Goal: Task Accomplishment & Management: Manage account settings

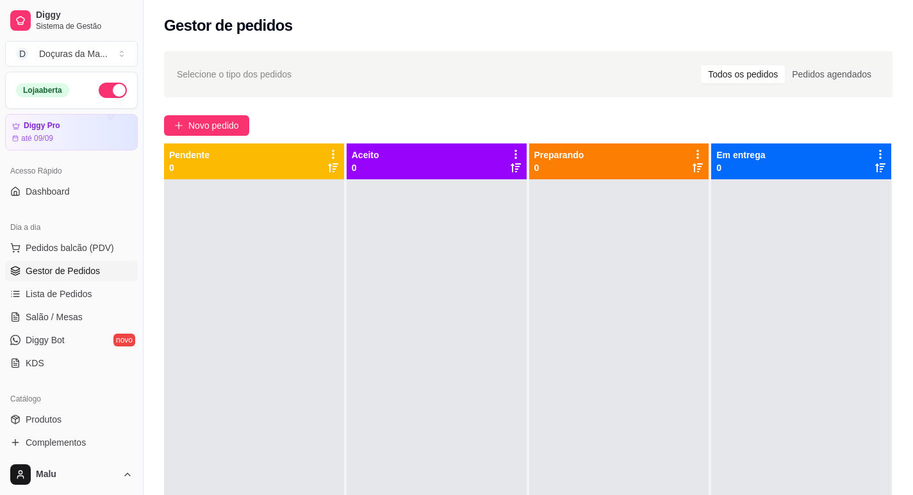
click at [26, 405] on div "Catálogo" at bounding box center [71, 399] width 133 height 21
click at [20, 419] on icon at bounding box center [15, 420] width 10 height 10
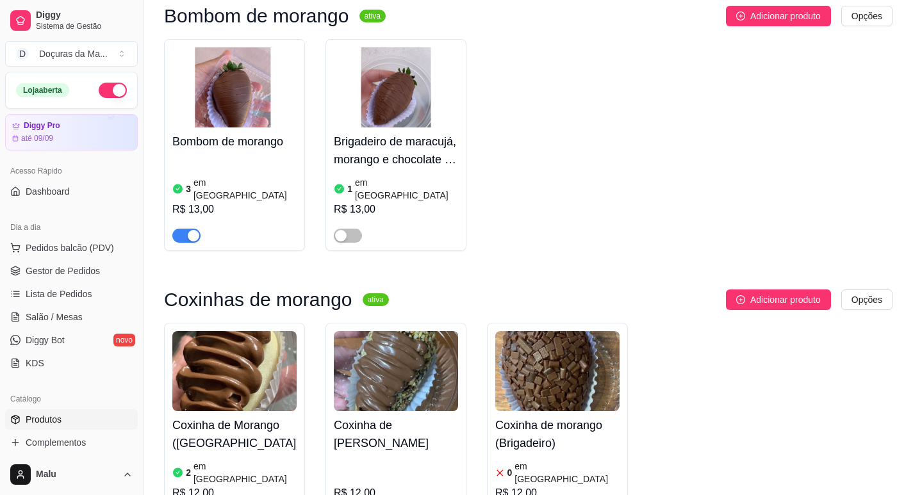
scroll to position [748, 0]
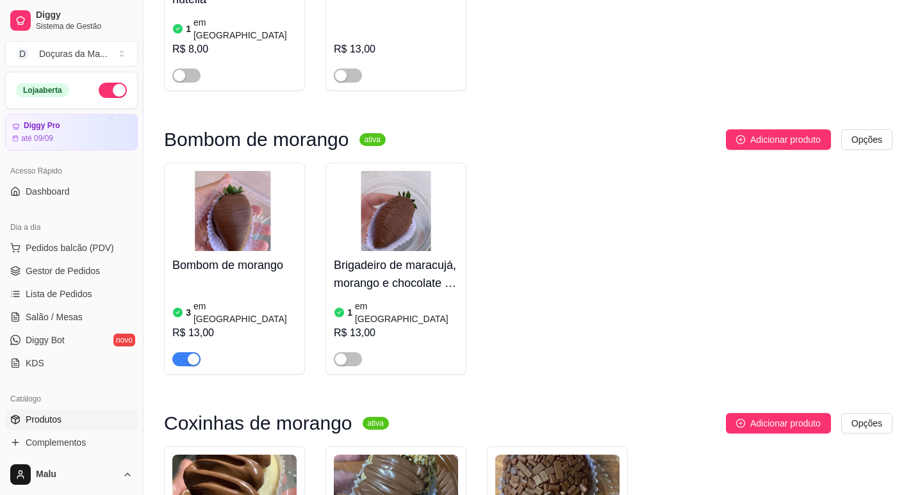
click at [216, 210] on img at bounding box center [234, 211] width 124 height 80
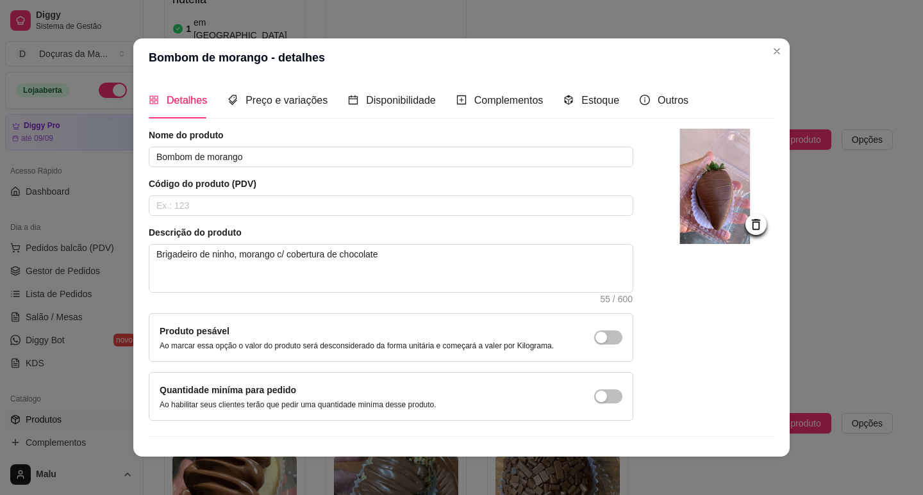
click at [583, 112] on div "Estoque" at bounding box center [591, 100] width 56 height 37
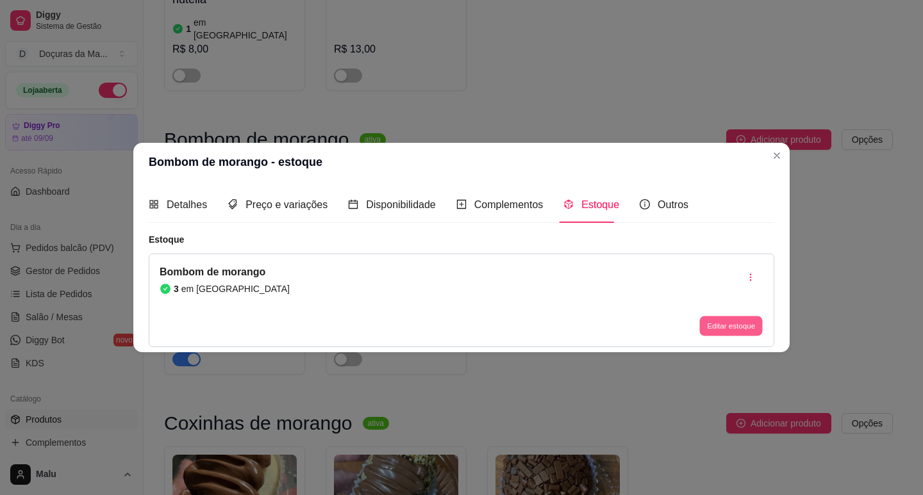
click at [702, 335] on button "Editar estoque" at bounding box center [730, 327] width 63 height 20
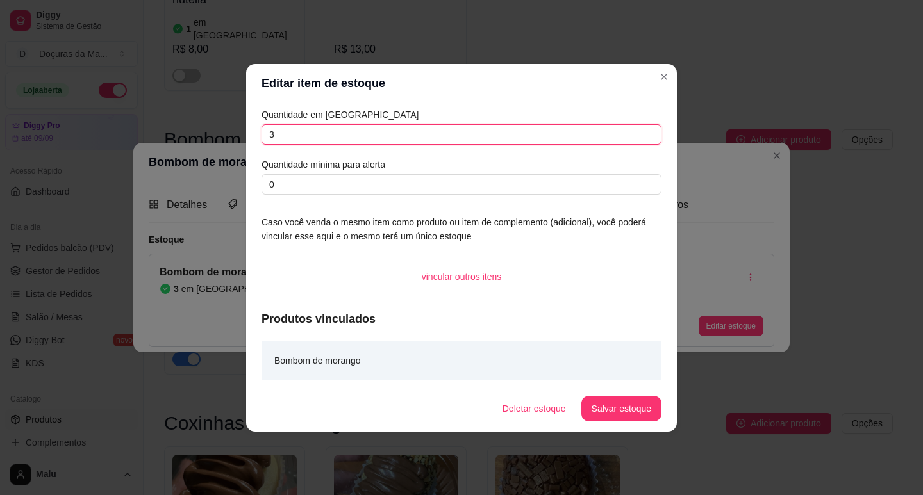
click at [328, 135] on input "3" at bounding box center [461, 134] width 400 height 21
type input "1"
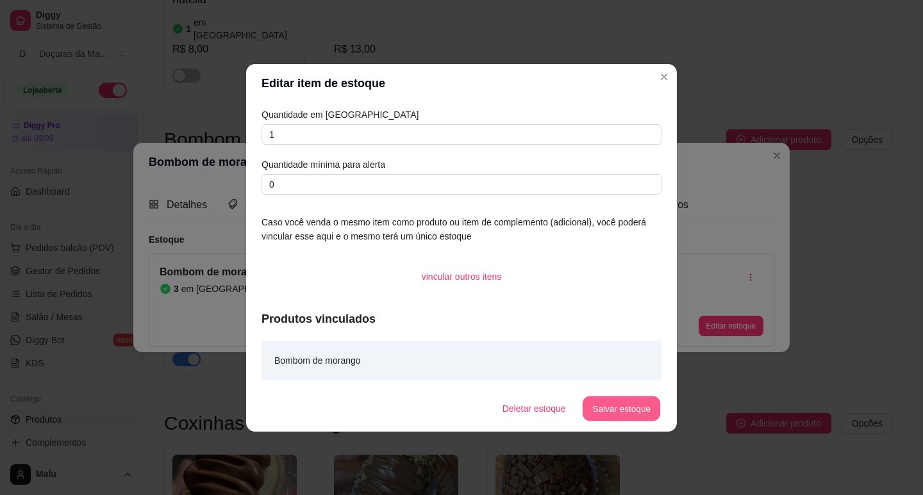
click at [611, 415] on button "Salvar estoque" at bounding box center [621, 408] width 78 height 25
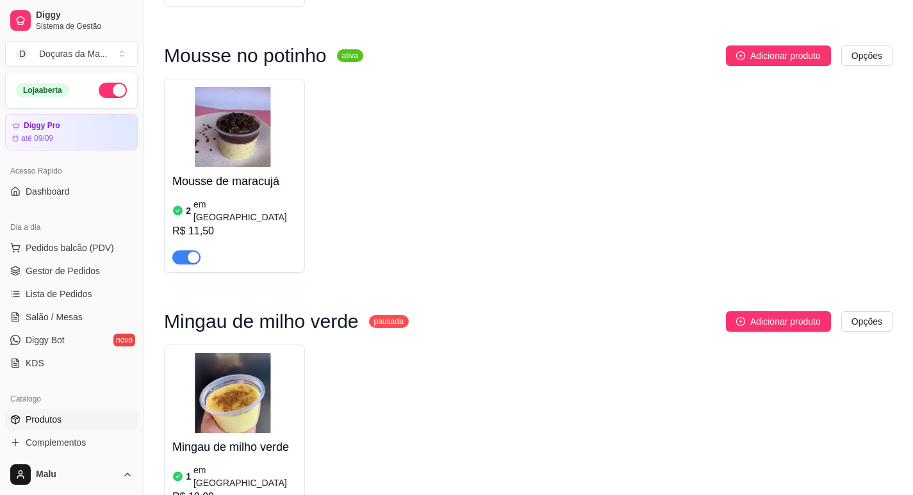
scroll to position [8678, 0]
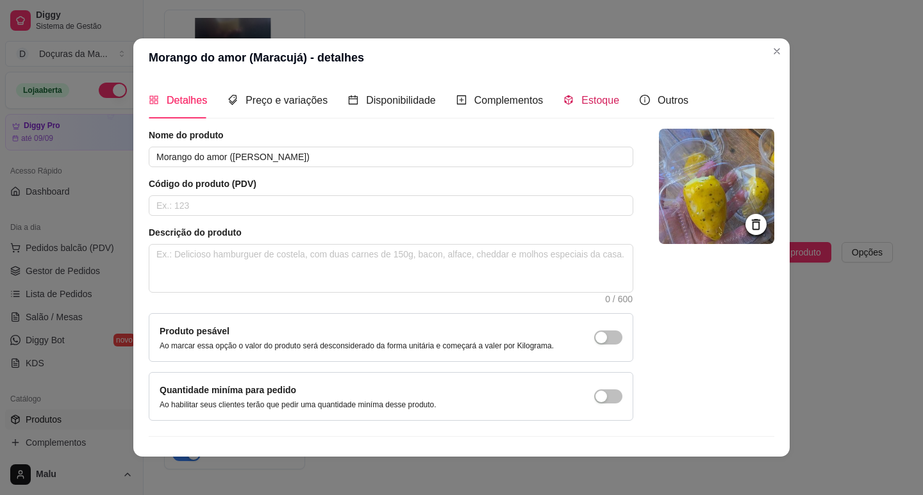
click at [593, 95] on span "Estoque" at bounding box center [600, 100] width 38 height 11
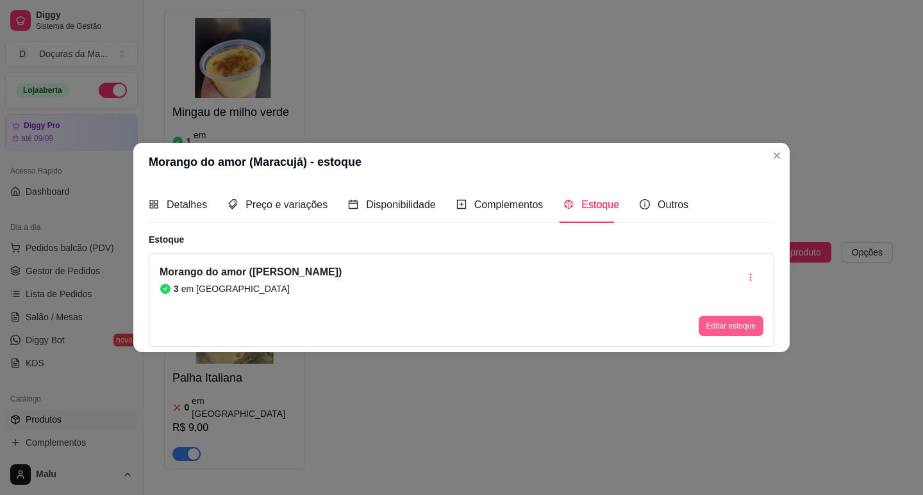
click at [728, 335] on button "Editar estoque" at bounding box center [731, 326] width 65 height 21
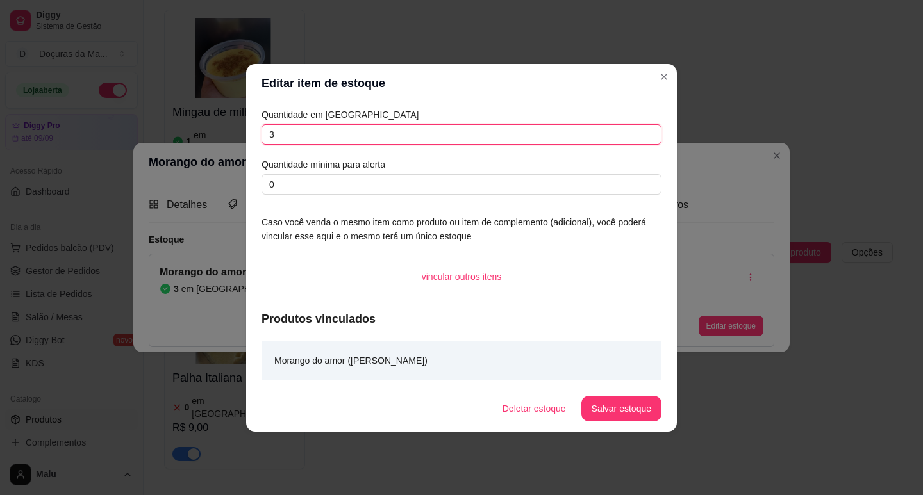
click at [357, 140] on input "3" at bounding box center [461, 134] width 400 height 21
type input "1"
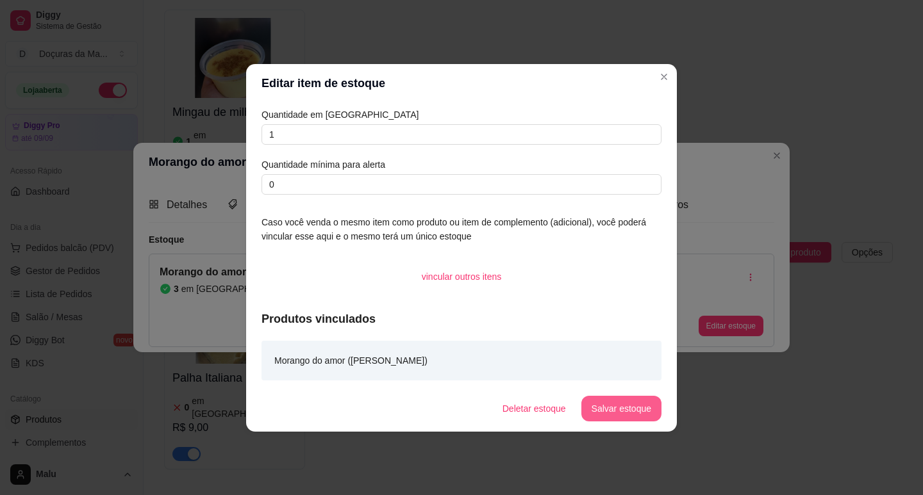
click at [626, 409] on button "Salvar estoque" at bounding box center [621, 409] width 80 height 26
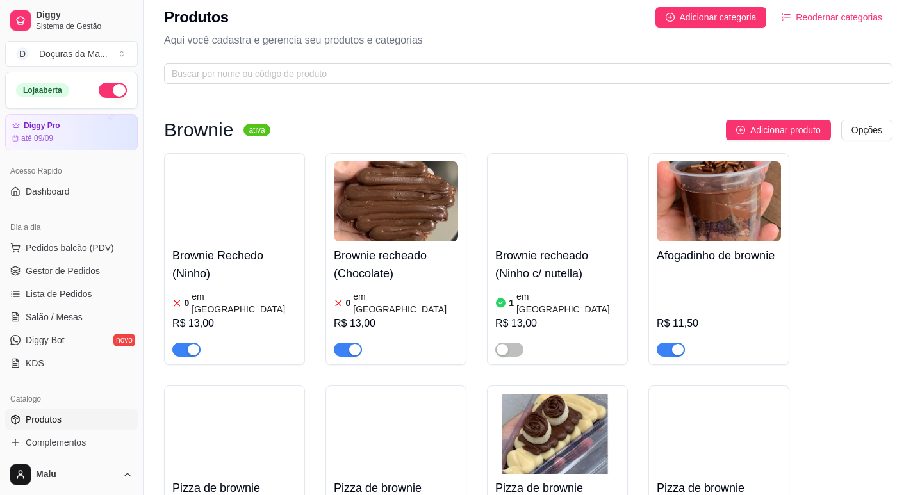
scroll to position [0, 0]
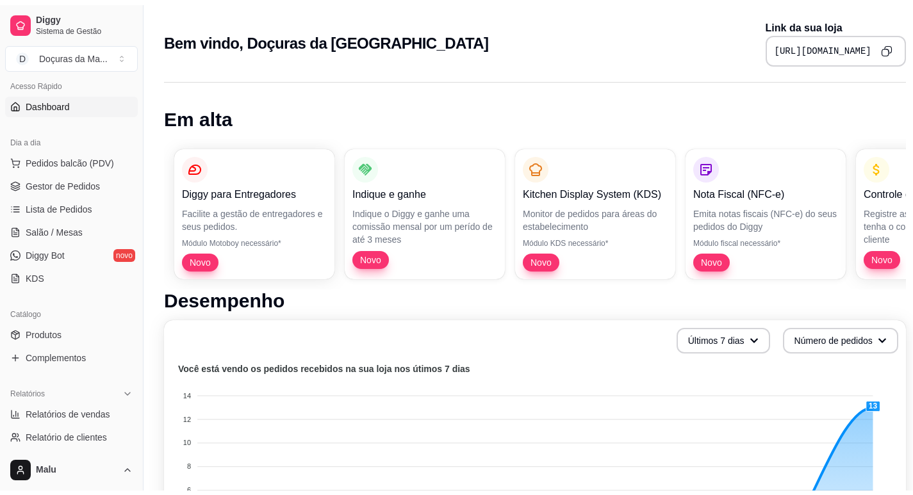
scroll to position [213, 0]
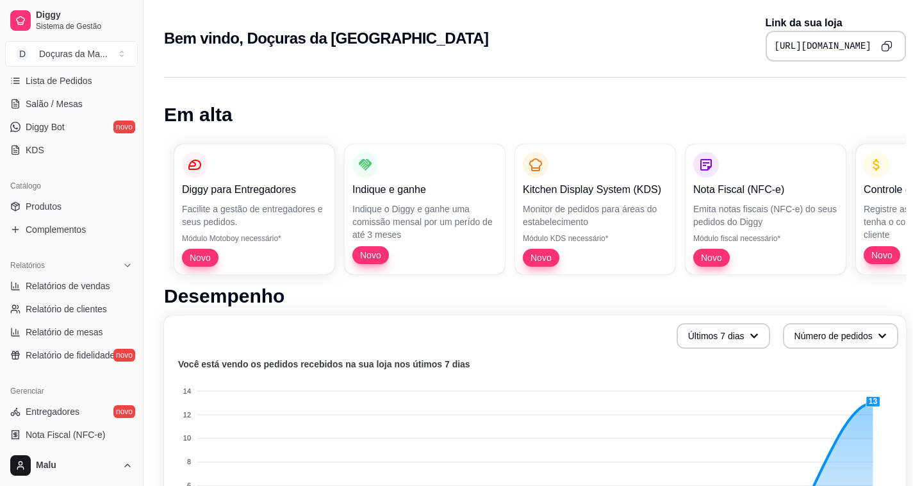
click at [38, 217] on ul "Produtos Complementos" at bounding box center [71, 218] width 133 height 44
click at [45, 210] on span "Produtos" at bounding box center [44, 206] width 36 height 13
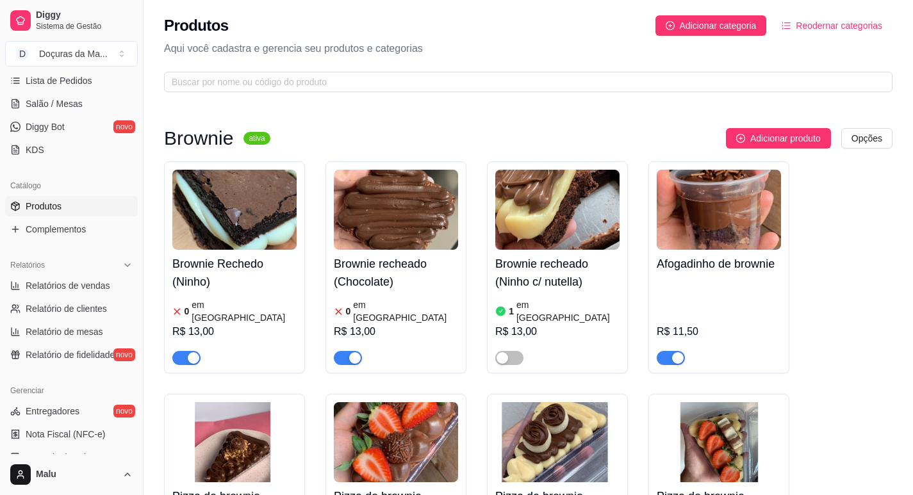
click at [194, 289] on h4 "Brownie Rechedo (Ninho)" at bounding box center [234, 273] width 124 height 36
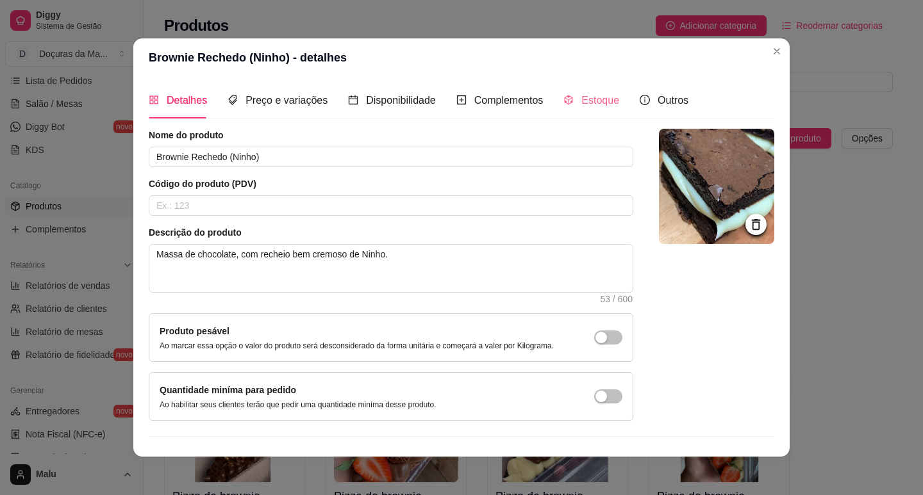
click at [566, 109] on div "Estoque" at bounding box center [591, 100] width 56 height 37
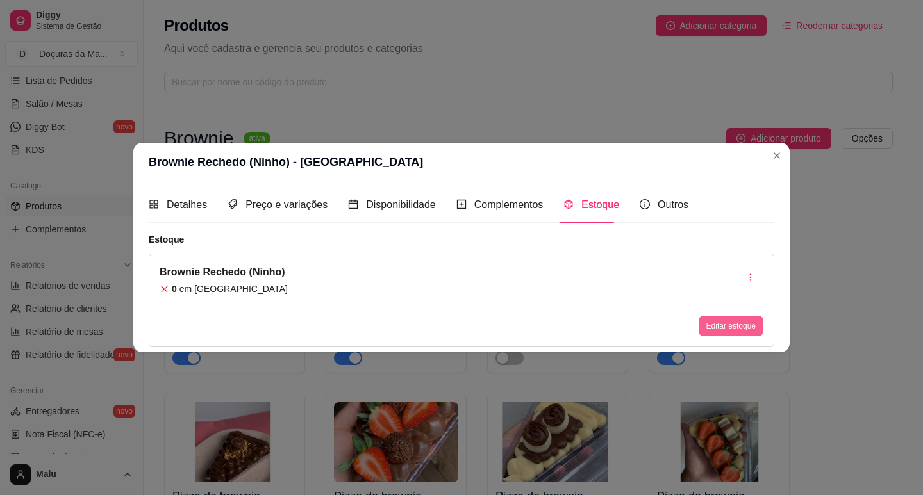
click at [747, 320] on button "Editar estoque" at bounding box center [731, 326] width 65 height 21
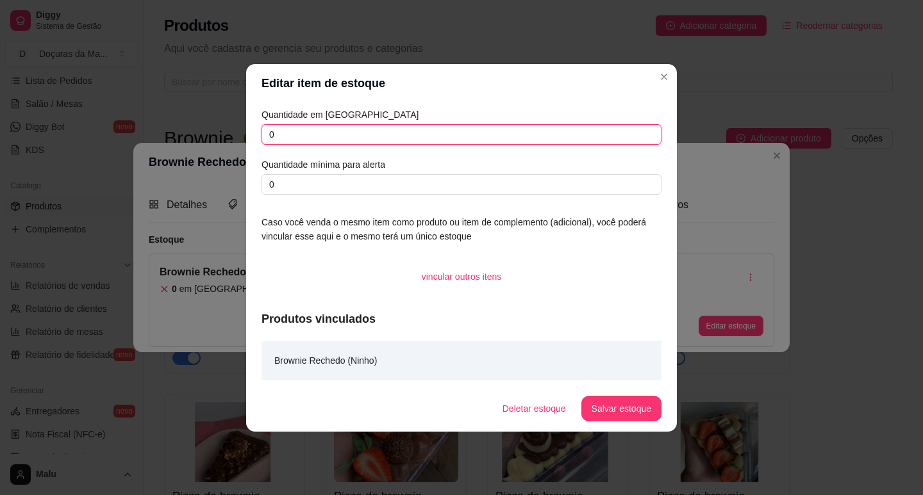
click at [330, 130] on input "0" at bounding box center [461, 134] width 400 height 21
type input "1"
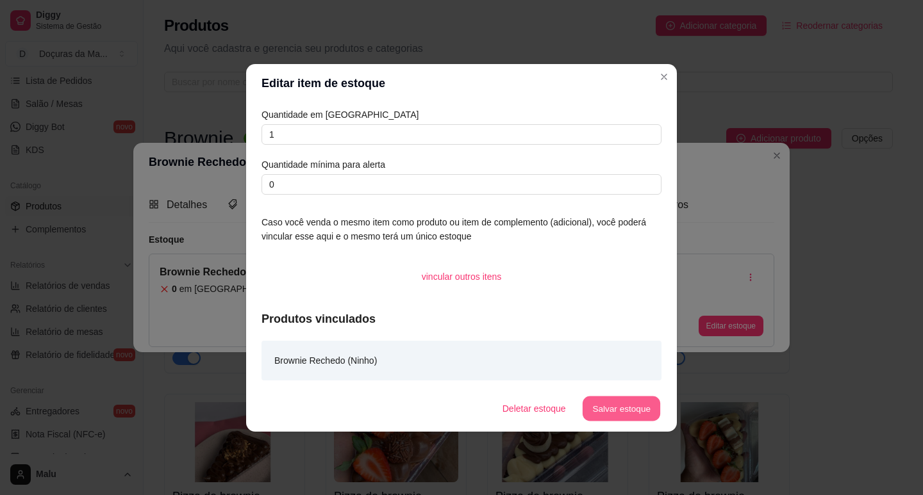
click at [657, 411] on button "Salvar estoque" at bounding box center [621, 408] width 78 height 25
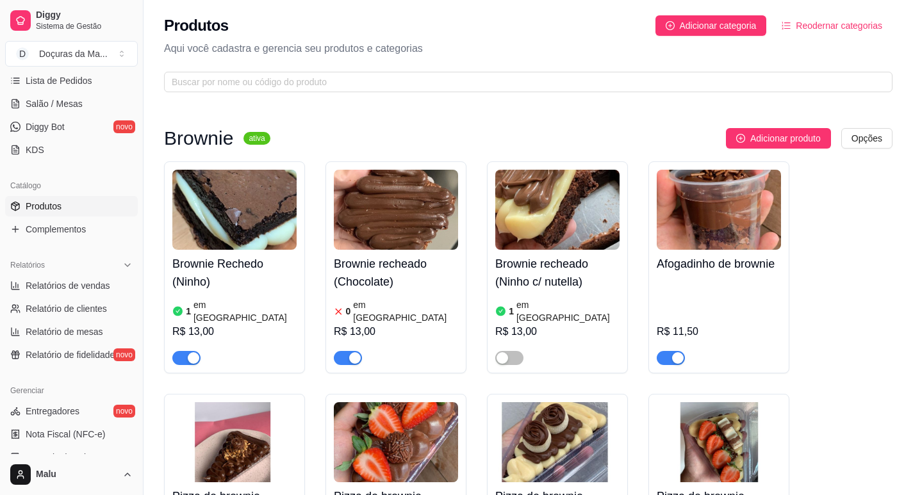
click at [365, 260] on h4 "Brownie recheado (Chocolate)" at bounding box center [396, 273] width 124 height 36
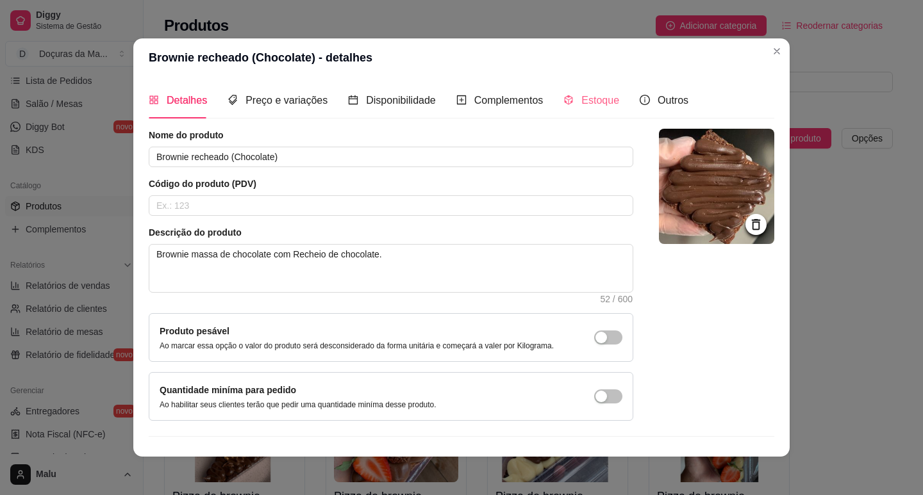
click at [568, 90] on div "Estoque" at bounding box center [591, 100] width 56 height 37
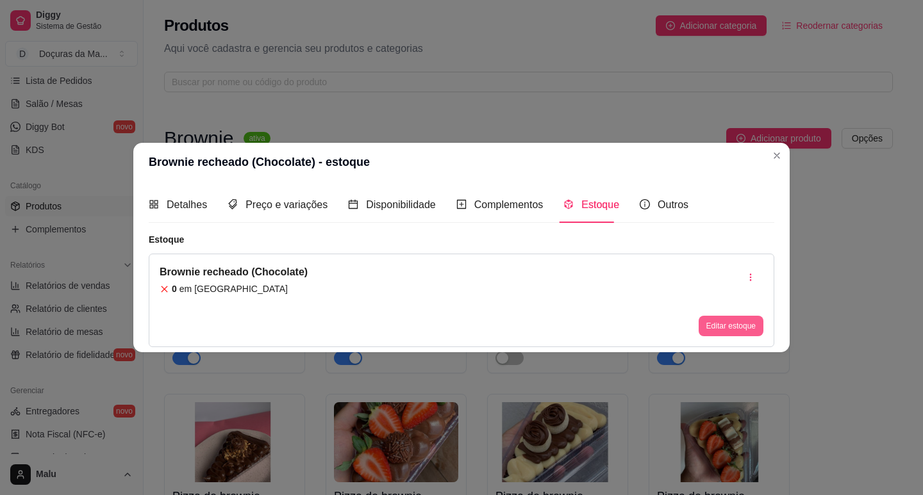
click at [709, 330] on button "Editar estoque" at bounding box center [731, 326] width 65 height 21
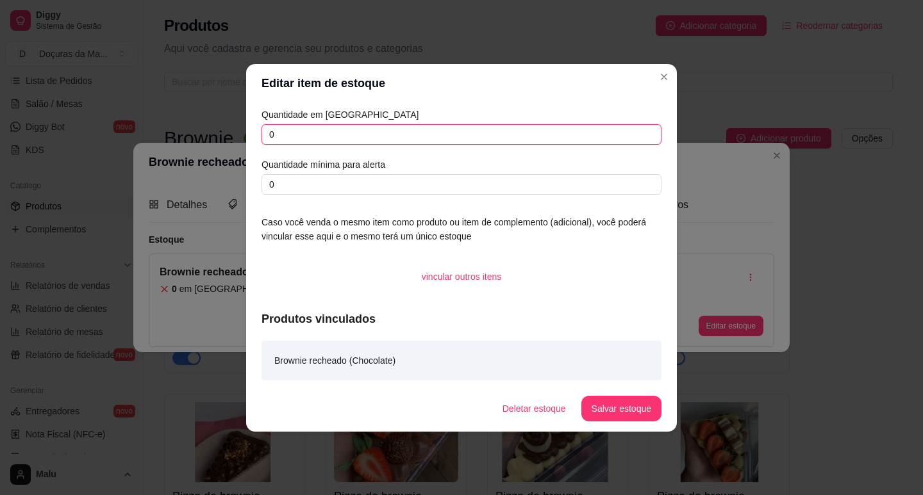
click at [304, 137] on input "0" at bounding box center [461, 134] width 400 height 21
type input "1"
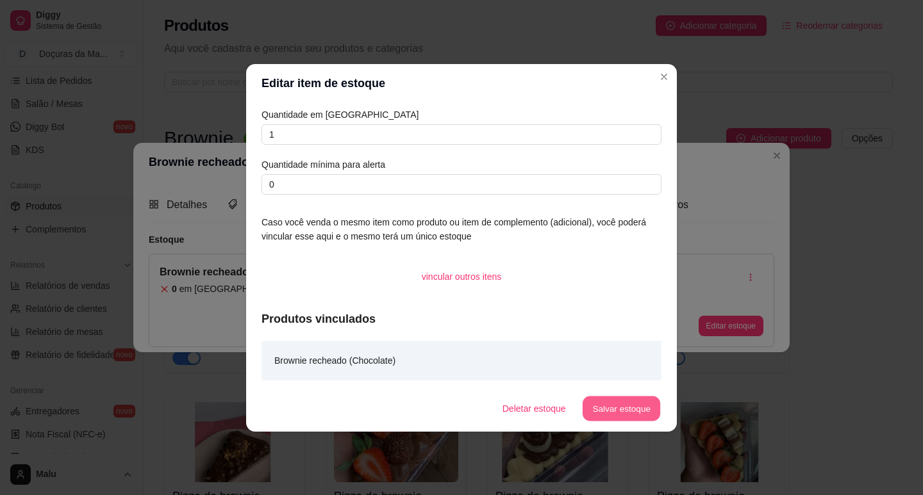
click at [602, 401] on button "Salvar estoque" at bounding box center [621, 408] width 78 height 25
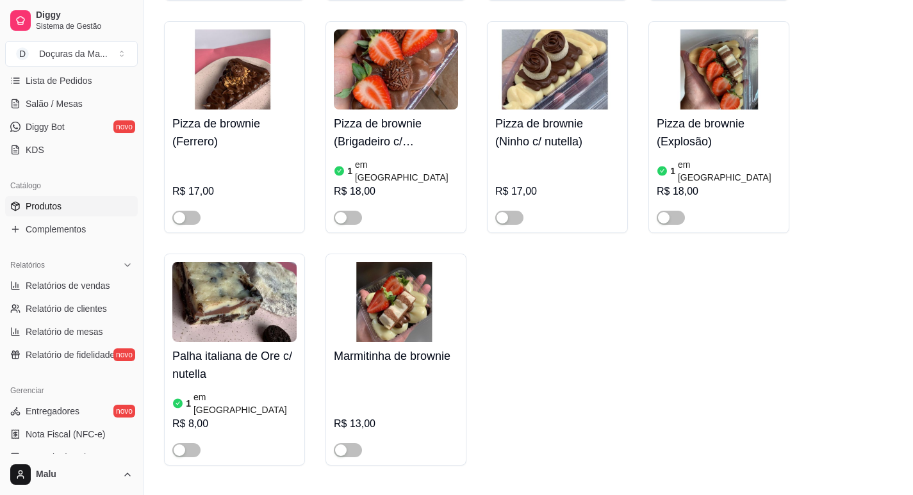
scroll to position [320, 0]
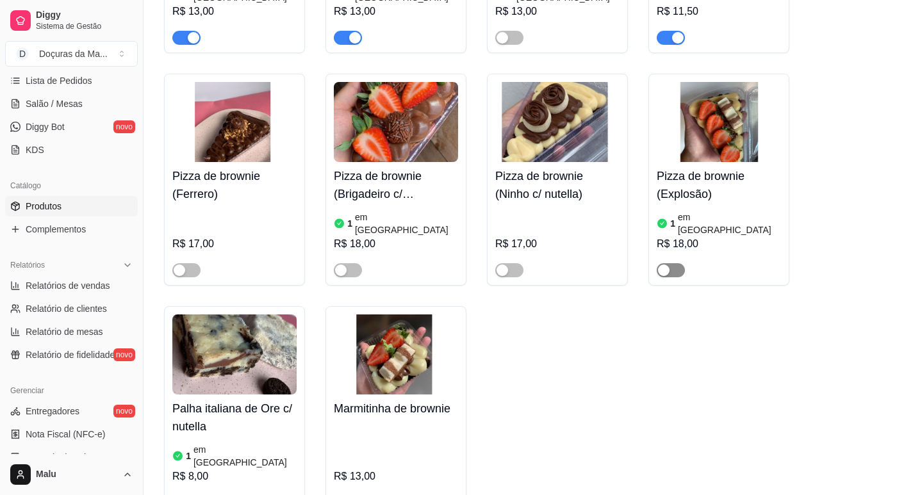
click at [672, 263] on span "button" at bounding box center [671, 270] width 28 height 14
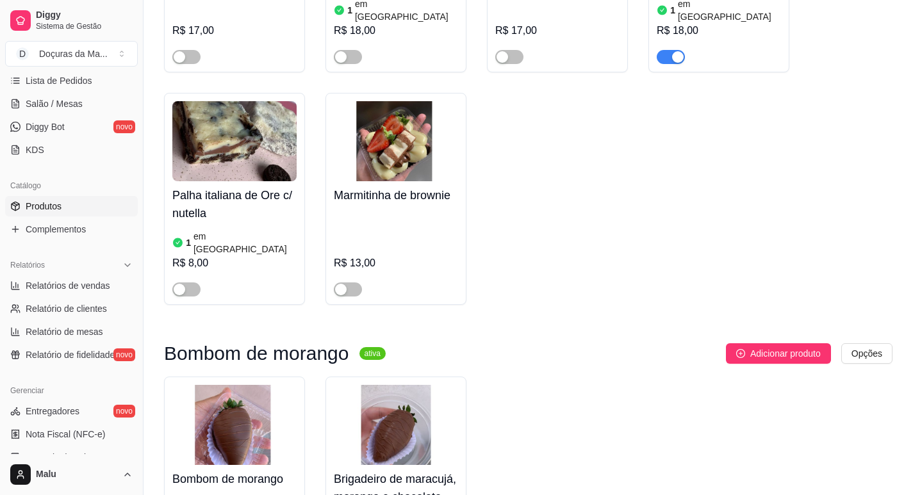
scroll to position [748, 0]
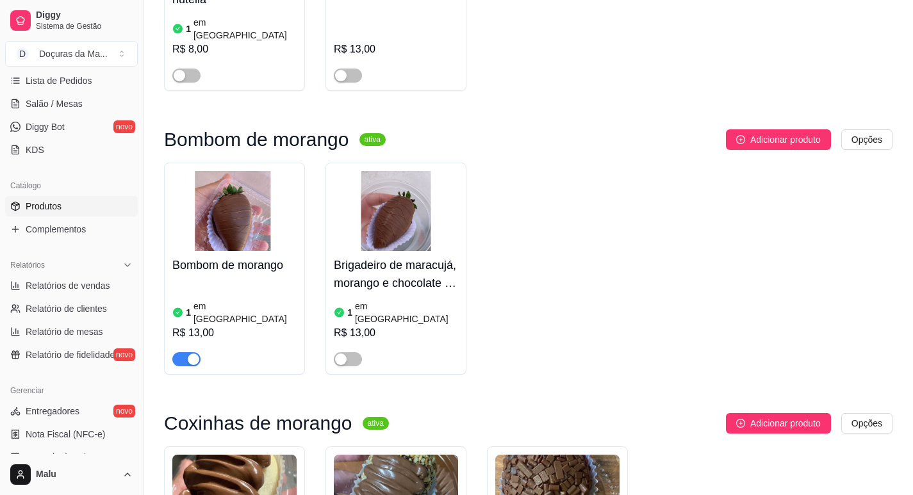
click at [178, 256] on h4 "Bombom de morango" at bounding box center [234, 265] width 124 height 18
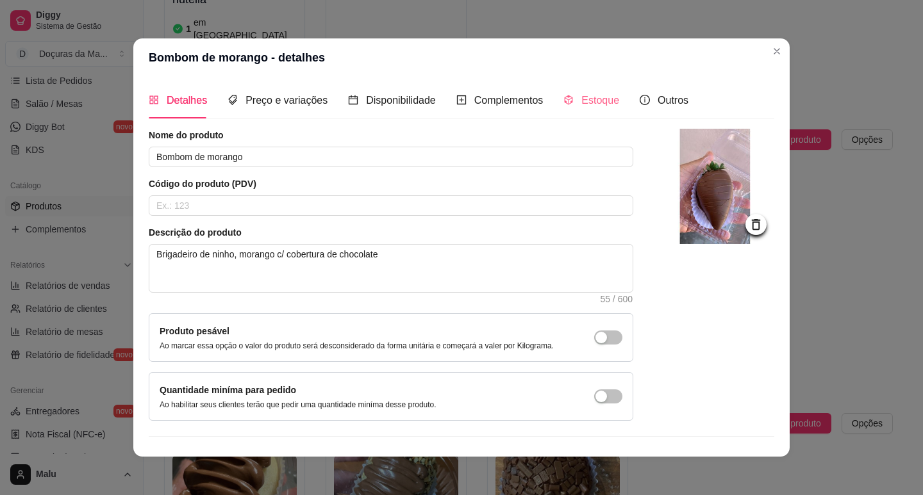
click at [575, 109] on div "Estoque" at bounding box center [591, 100] width 56 height 37
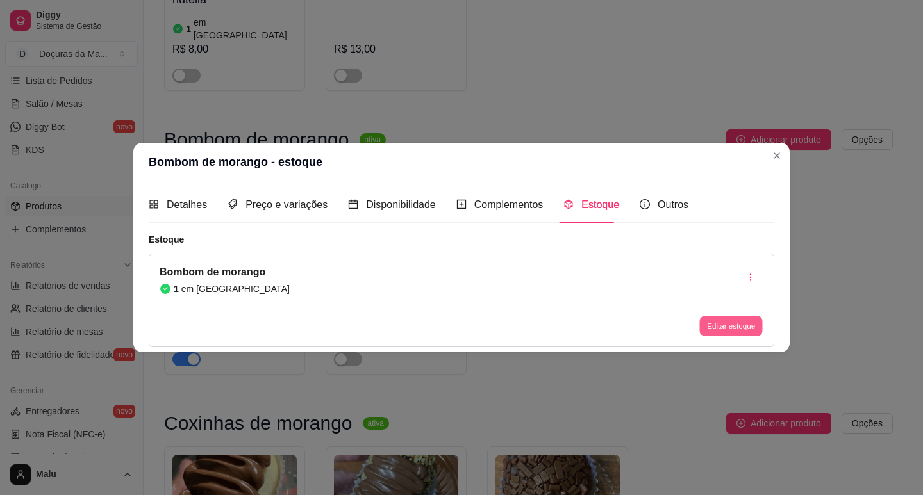
click at [735, 319] on button "Editar estoque" at bounding box center [730, 327] width 63 height 20
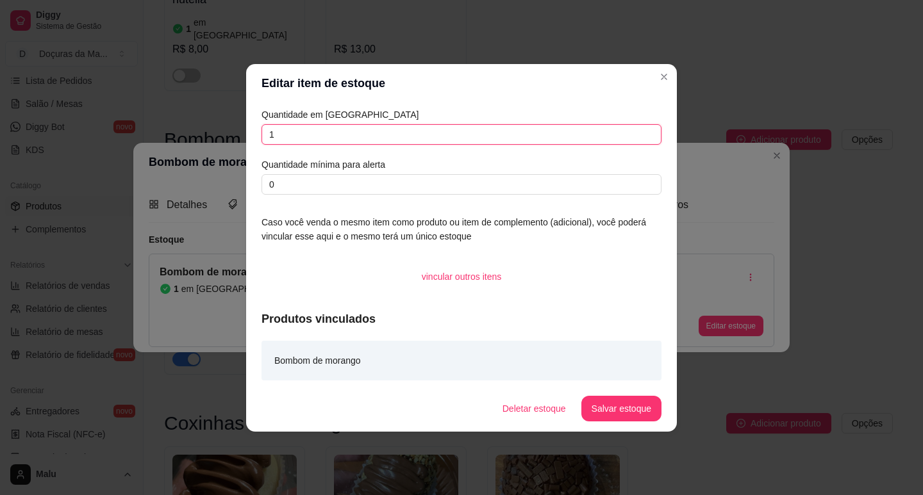
click at [297, 134] on input "1" at bounding box center [461, 134] width 400 height 21
type input "4"
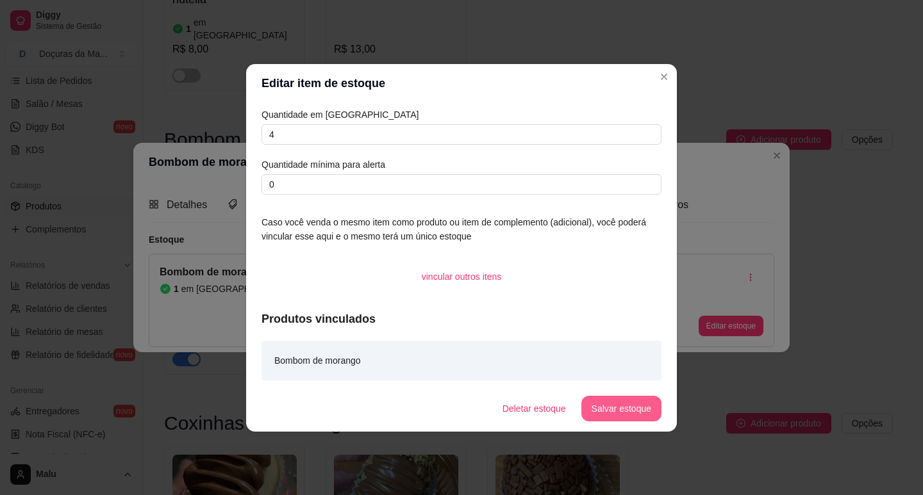
click at [632, 405] on button "Salvar estoque" at bounding box center [621, 409] width 80 height 26
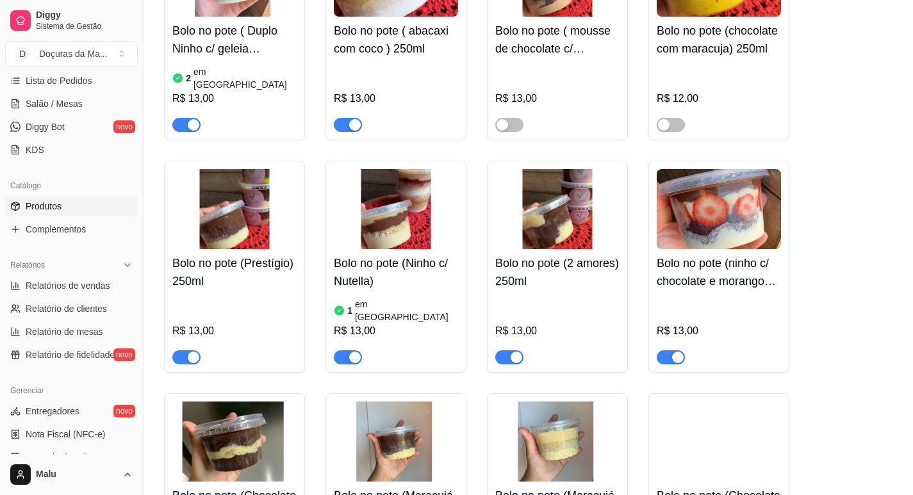
scroll to position [1602, 0]
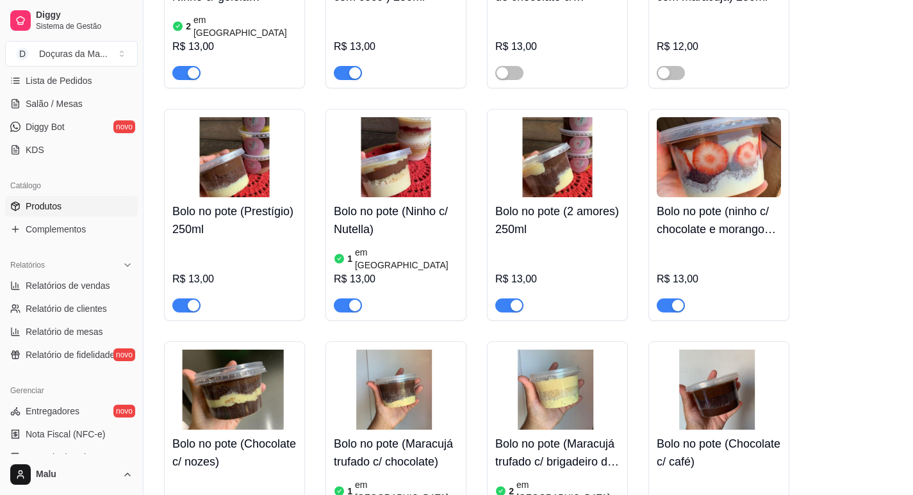
click at [412, 203] on h4 "Bolo no pote (Ninho c/ Nutella)" at bounding box center [396, 221] width 124 height 36
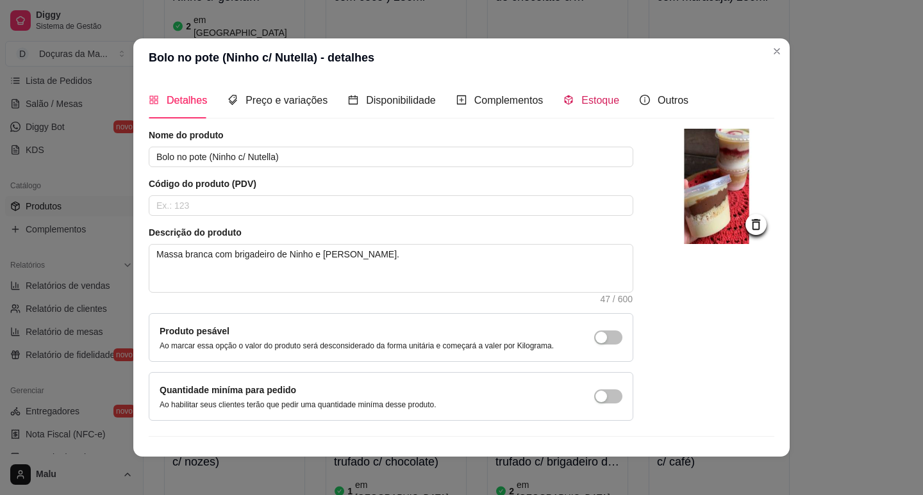
click at [586, 100] on span "Estoque" at bounding box center [600, 100] width 38 height 11
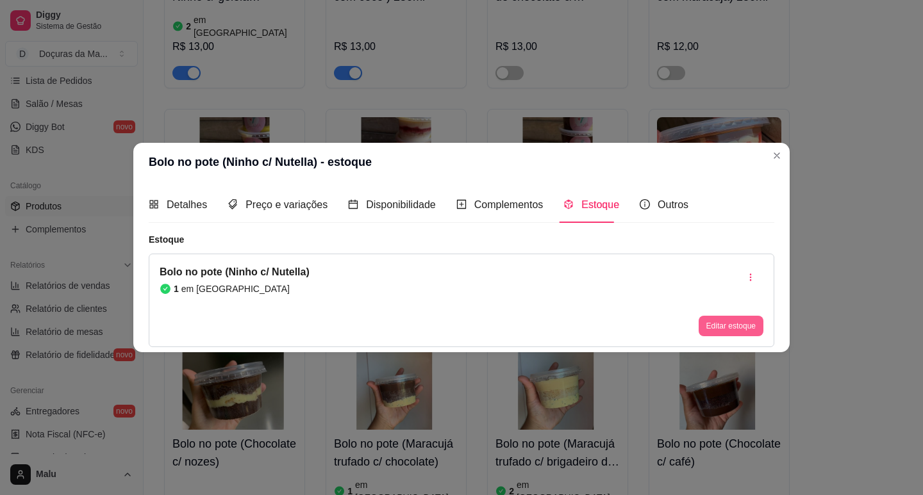
click at [712, 331] on button "Editar estoque" at bounding box center [731, 326] width 65 height 21
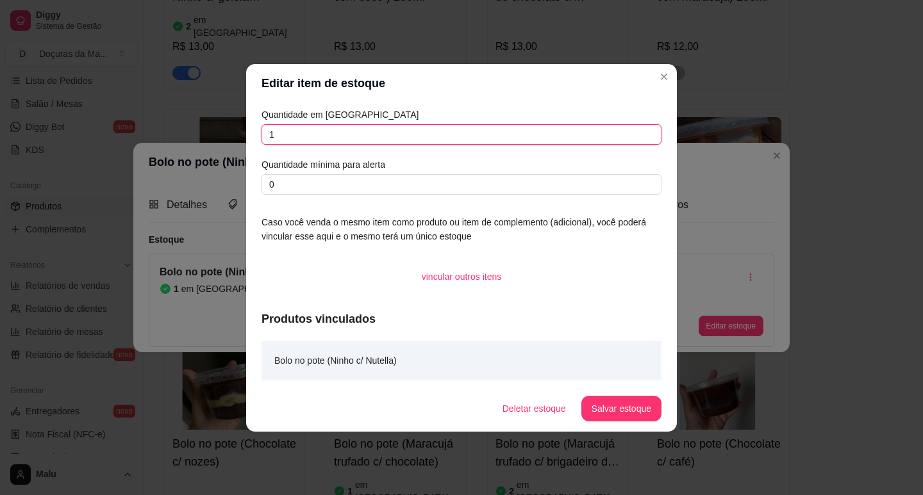
click at [344, 124] on input "1" at bounding box center [461, 134] width 400 height 21
type input "2"
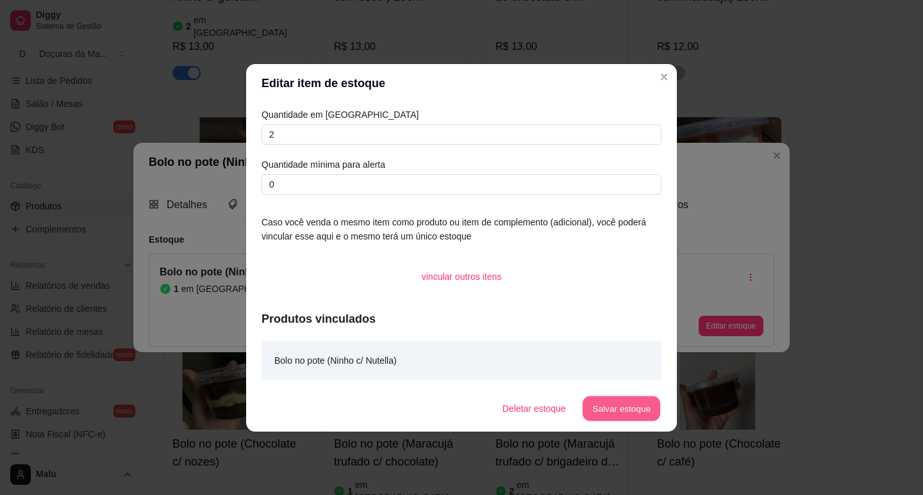
click at [633, 401] on button "Salvar estoque" at bounding box center [621, 408] width 78 height 25
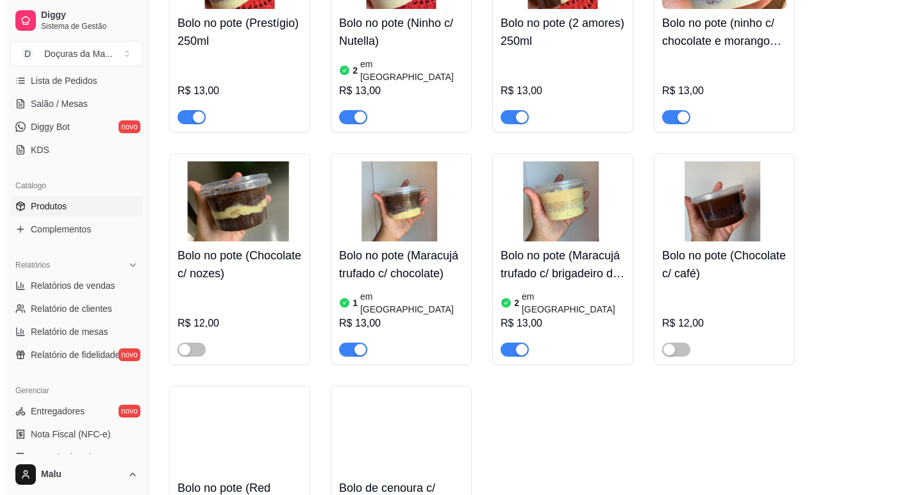
scroll to position [1816, 0]
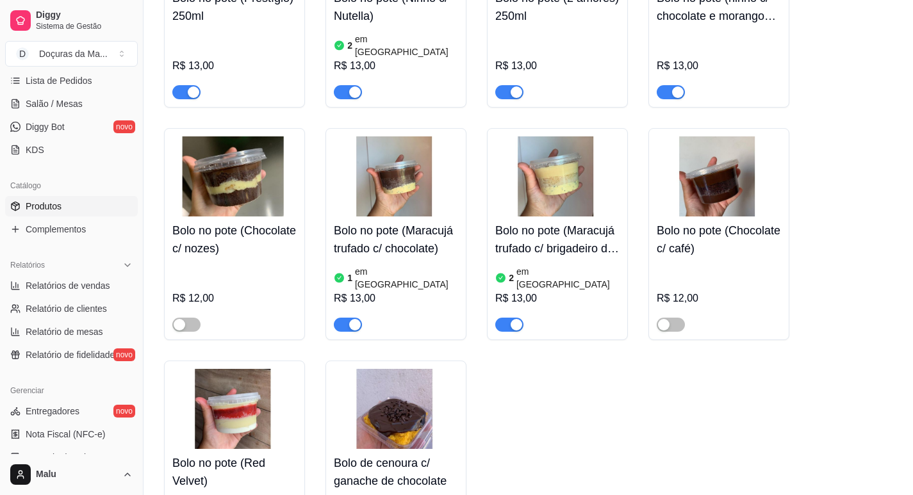
click at [572, 222] on h4 "Bolo no pote (Maracujá trufado c/ brigadeiro de ninho)" at bounding box center [557, 240] width 124 height 36
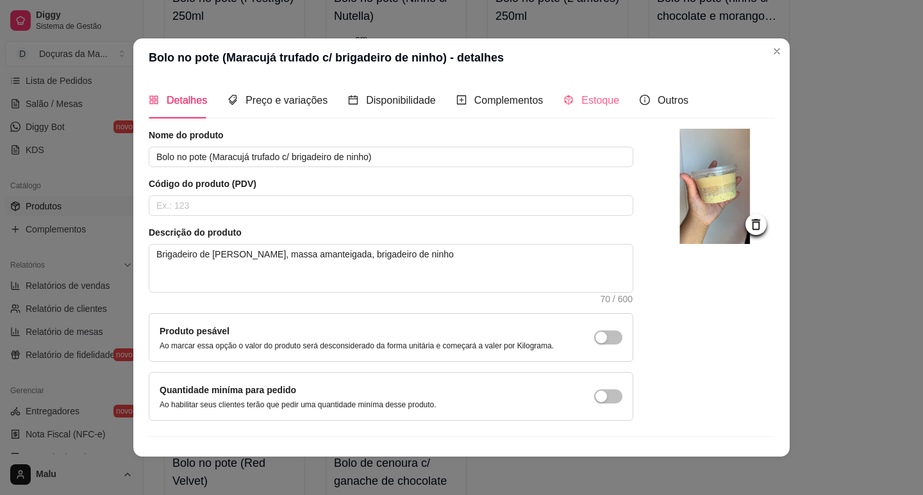
click at [592, 87] on div "Estoque" at bounding box center [591, 100] width 56 height 37
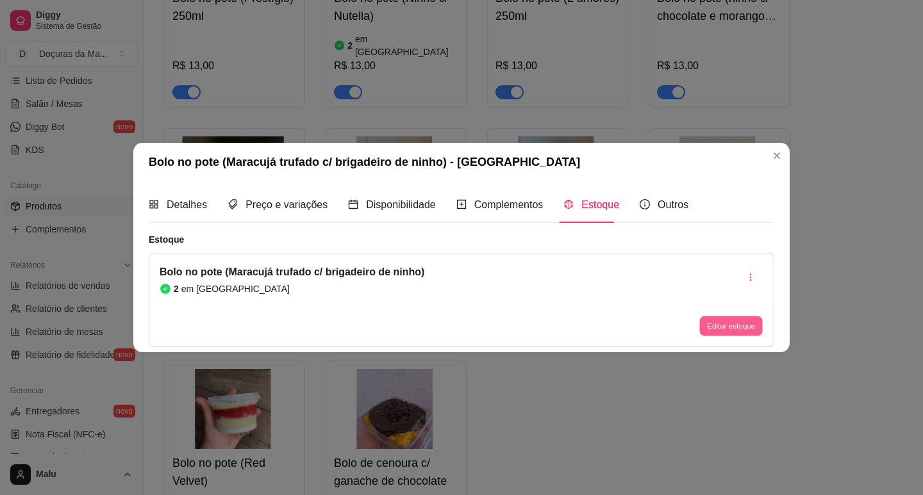
click at [726, 330] on button "Editar estoque" at bounding box center [730, 327] width 63 height 20
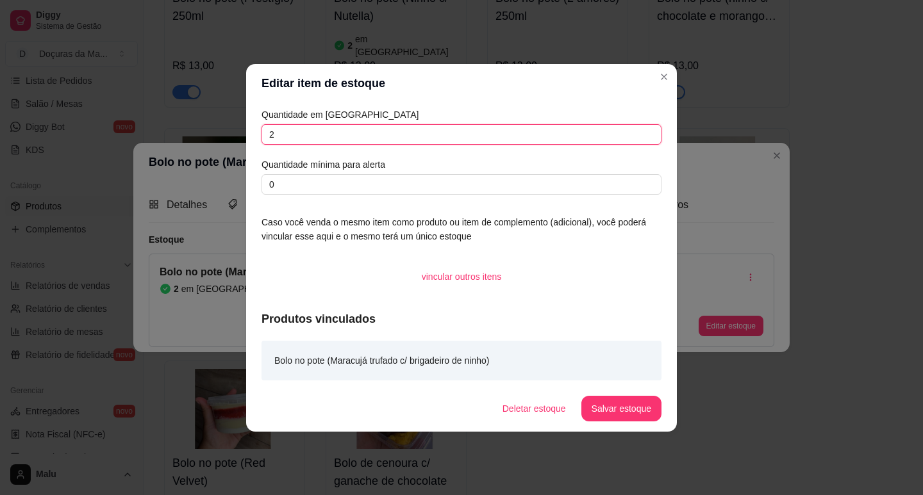
click at [374, 136] on input "2" at bounding box center [461, 134] width 400 height 21
type input "1"
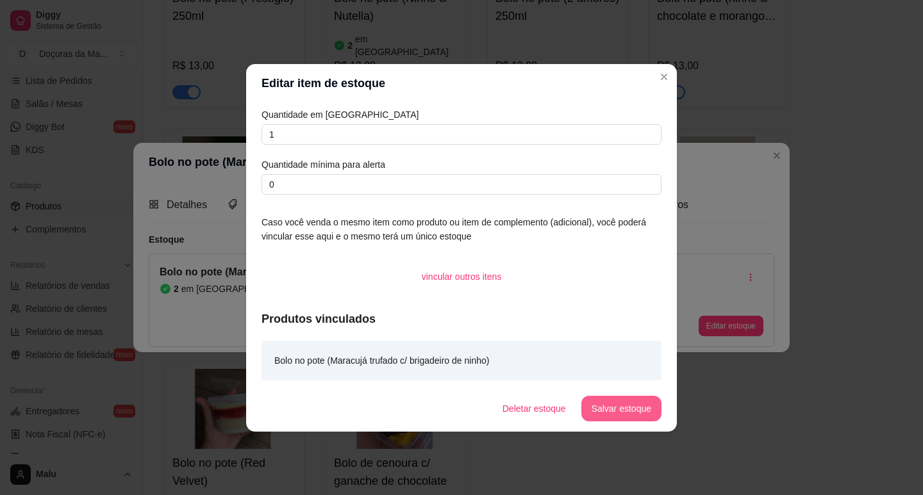
click at [632, 408] on button "Salvar estoque" at bounding box center [621, 409] width 80 height 26
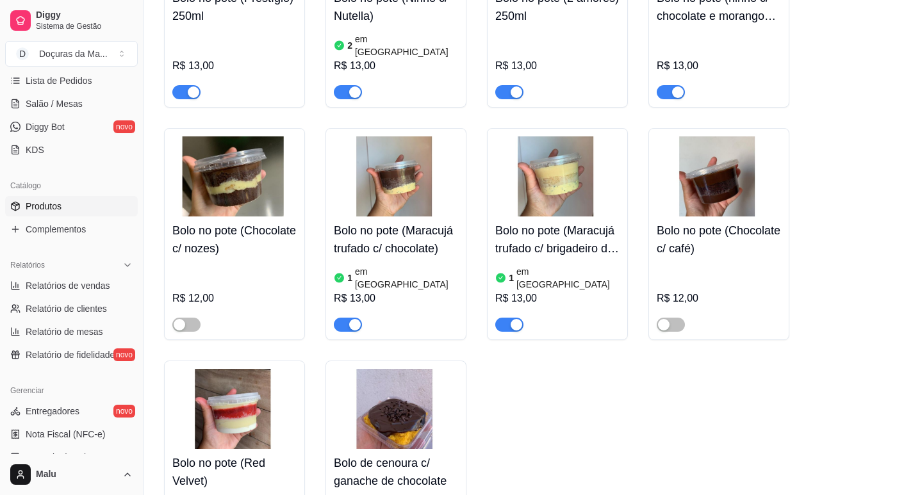
click at [777, 222] on h4 "Bolo no pote (Chocolate c/ café)" at bounding box center [719, 240] width 124 height 36
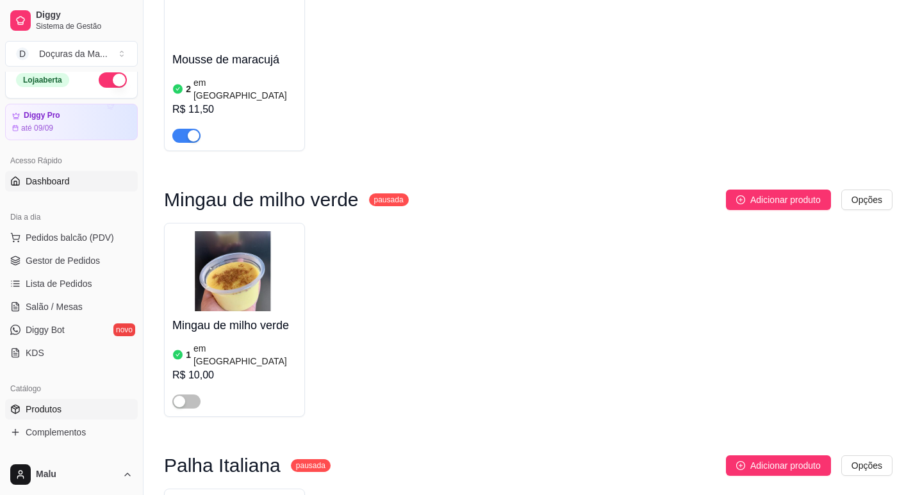
scroll to position [0, 0]
